Goal: Transaction & Acquisition: Purchase product/service

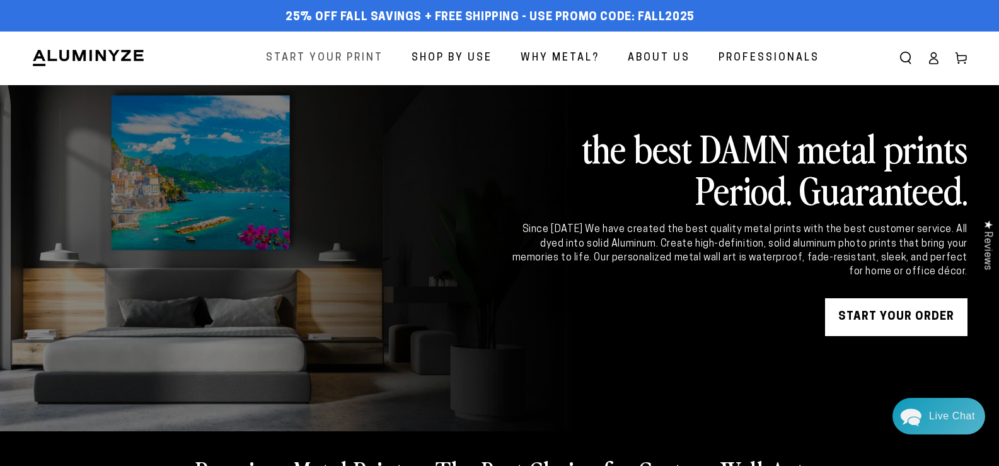
click at [351, 56] on span "Start Your Print" at bounding box center [324, 58] width 117 height 18
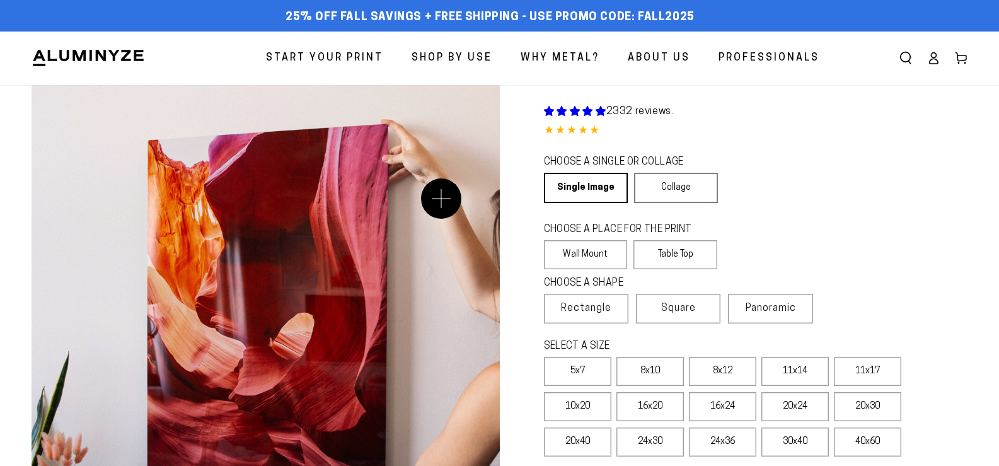
select select "**********"
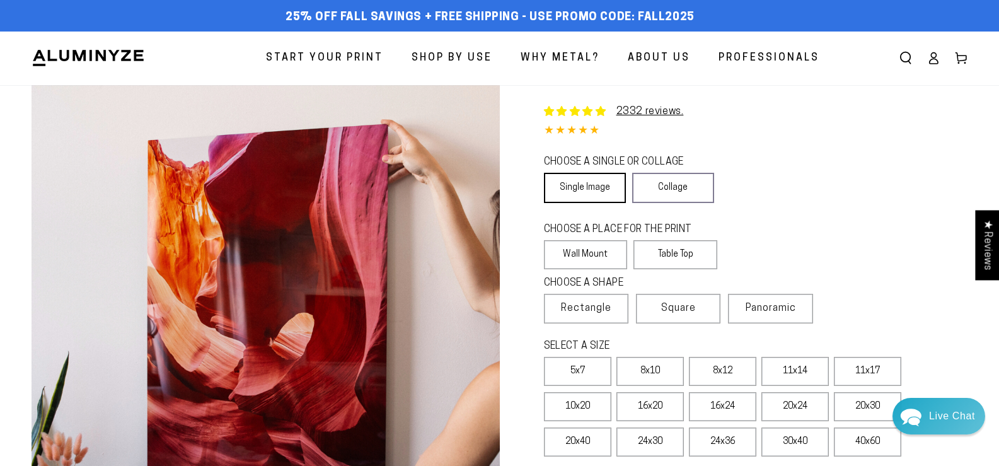
click at [592, 180] on link "Single Image" at bounding box center [585, 188] width 82 height 30
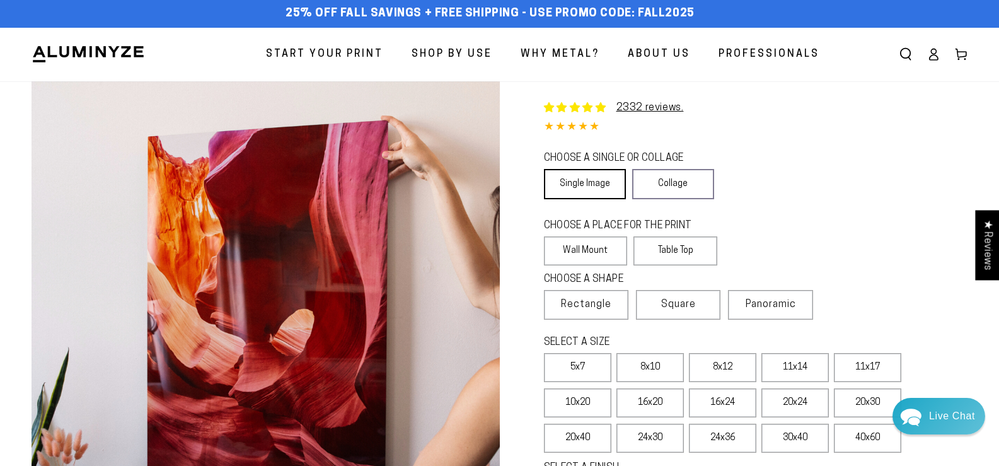
scroll to position [126, 0]
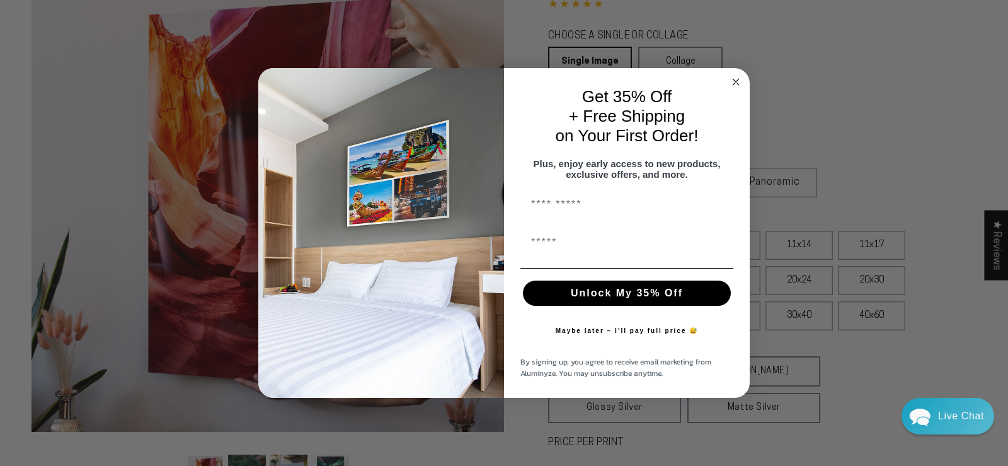
click at [733, 74] on circle "Close dialog" at bounding box center [736, 81] width 14 height 14
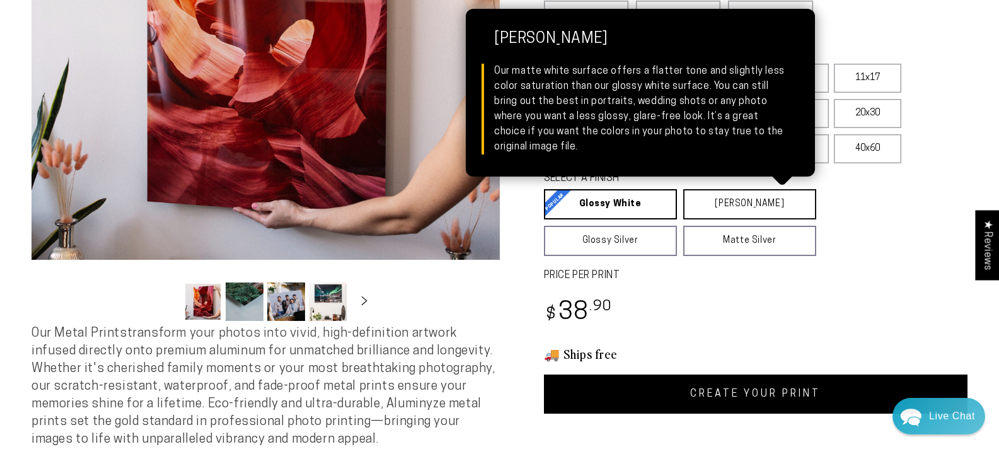
scroll to position [315, 0]
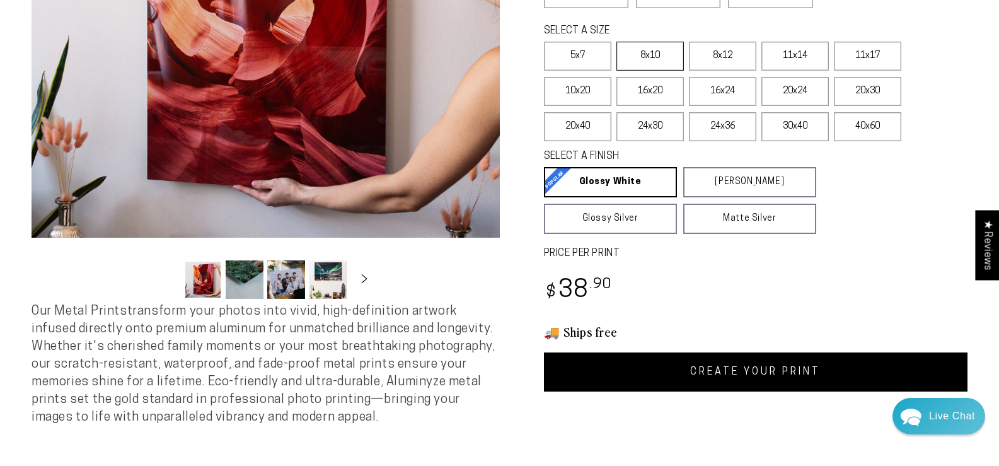
click at [633, 54] on label "8x10" at bounding box center [649, 56] width 67 height 29
click at [572, 51] on label "5x7" at bounding box center [577, 56] width 67 height 29
click at [863, 126] on label "40x60" at bounding box center [867, 126] width 67 height 29
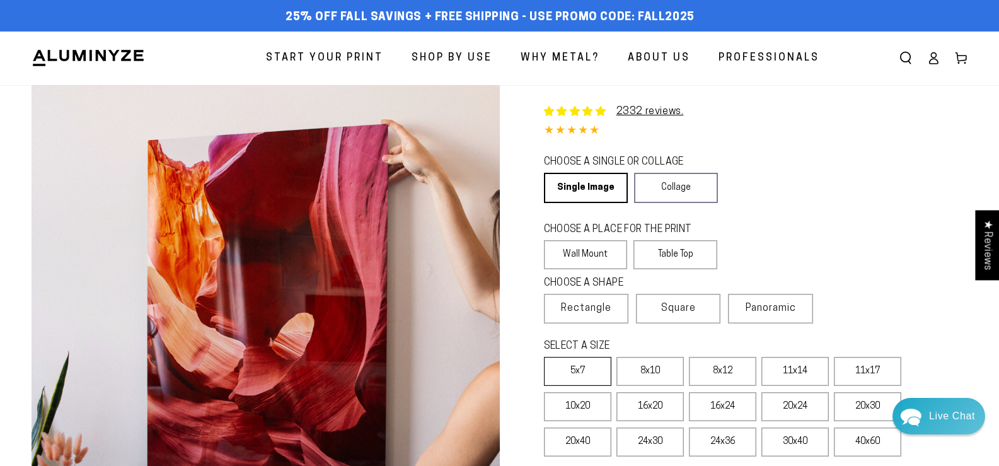
click at [578, 367] on label "5x7" at bounding box center [577, 371] width 67 height 29
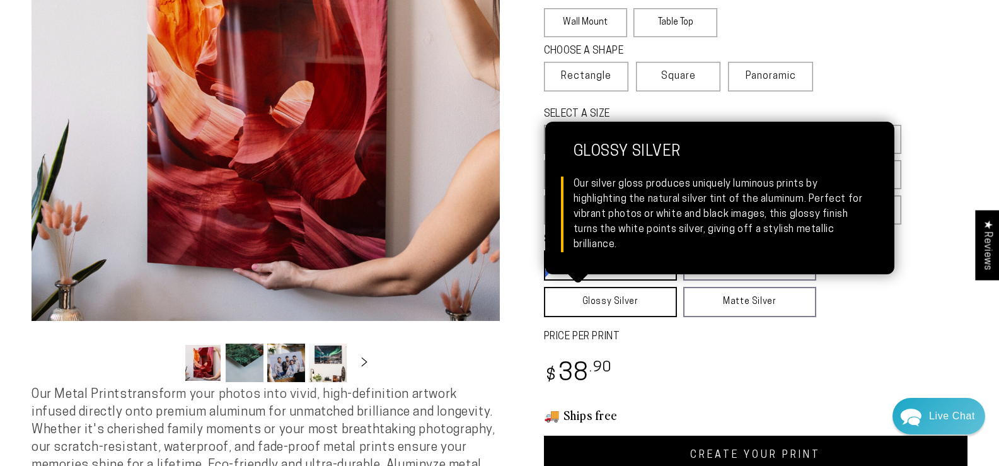
scroll to position [252, 0]
